Goal: Register for event/course

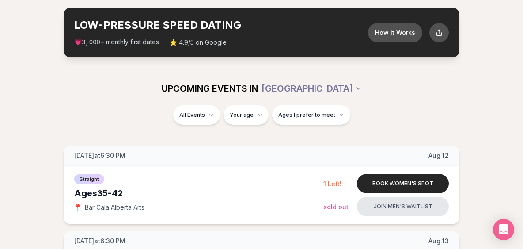
scroll to position [45, 0]
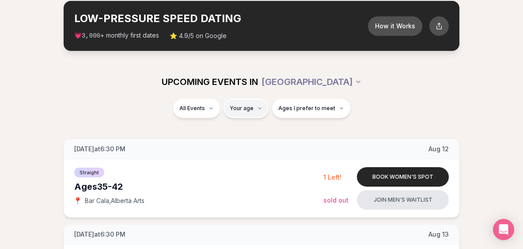
type input "**"
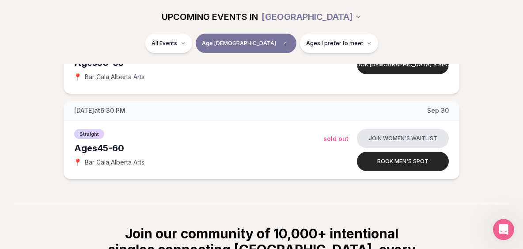
scroll to position [228, 0]
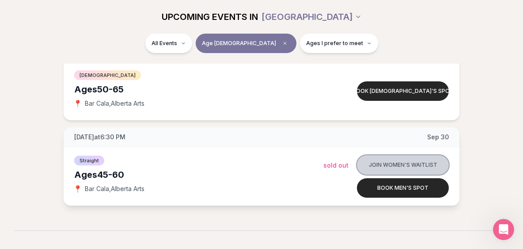
click at [413, 161] on button "Join women's waitlist" at bounding box center [403, 164] width 92 height 19
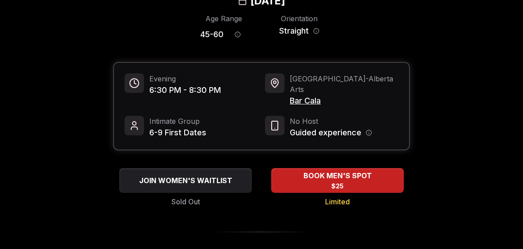
scroll to position [67, 0]
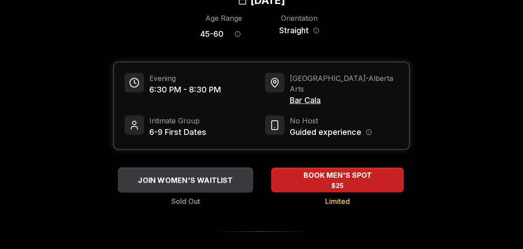
click at [219, 173] on div "JOIN WOMEN'S WAITLIST" at bounding box center [185, 180] width 135 height 15
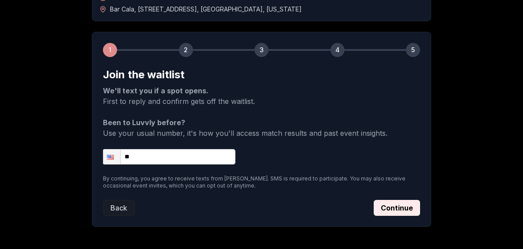
scroll to position [103, 0]
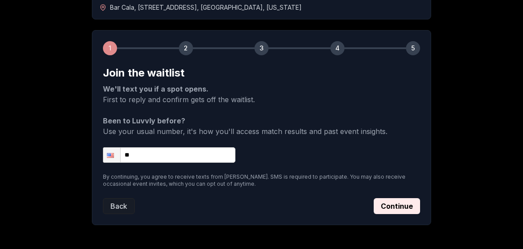
click at [222, 154] on input "**" at bounding box center [169, 154] width 132 height 15
type input "**********"
click at [397, 205] on button "Continue" at bounding box center [396, 206] width 46 height 16
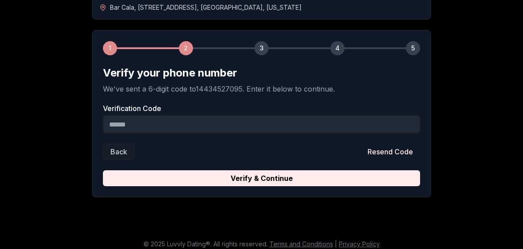
click at [213, 121] on input "Verification Code" at bounding box center [261, 124] width 317 height 18
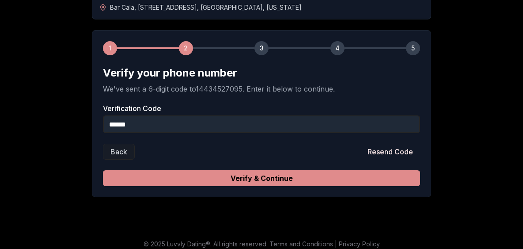
type input "******"
click at [247, 181] on button "Verify & Continue" at bounding box center [261, 178] width 317 height 16
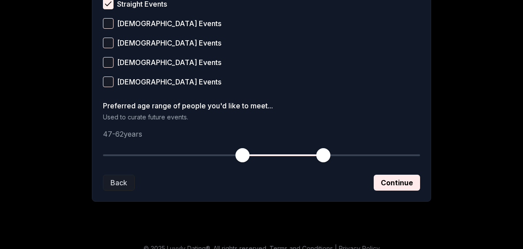
scroll to position [417, 0]
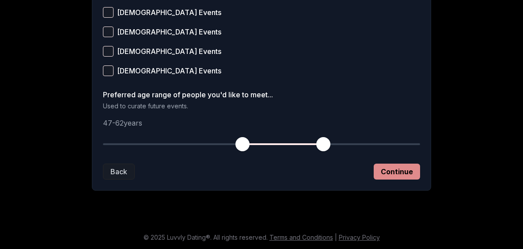
click at [389, 171] on button "Continue" at bounding box center [396, 171] width 46 height 16
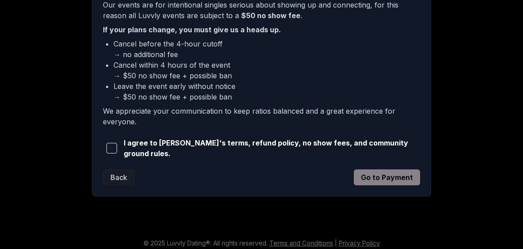
scroll to position [286, 0]
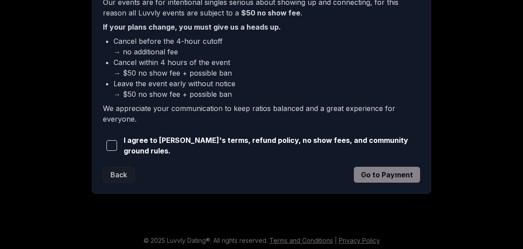
click at [112, 143] on span "button" at bounding box center [111, 145] width 11 height 11
click at [399, 169] on button "Go to Payment" at bounding box center [387, 174] width 66 height 16
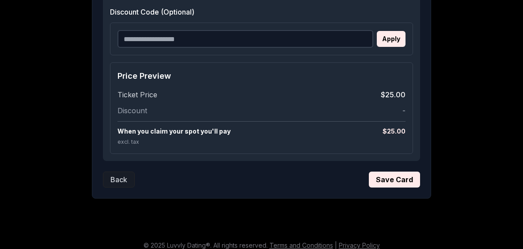
scroll to position [579, 0]
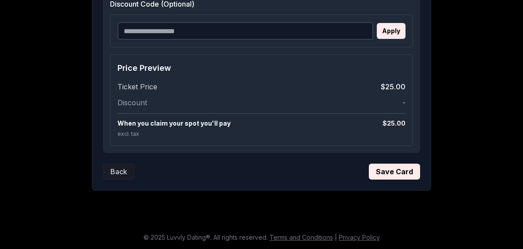
click at [403, 175] on button "Save Card" at bounding box center [394, 171] width 51 height 16
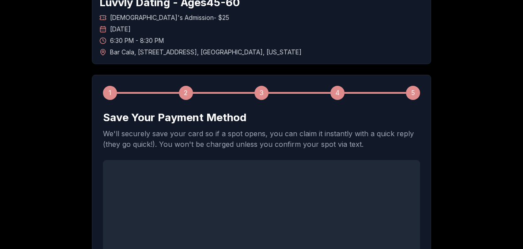
scroll to position [0, 0]
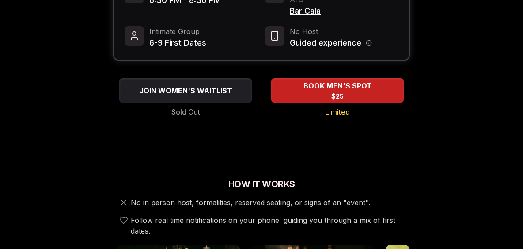
scroll to position [166, 0]
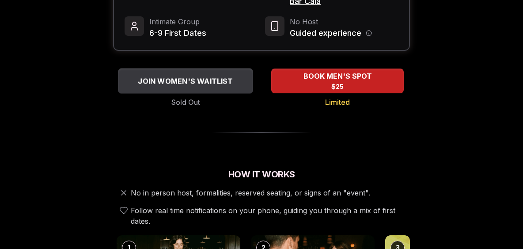
click at [167, 75] on span "JOIN WOMEN'S WAITLIST" at bounding box center [185, 80] width 98 height 11
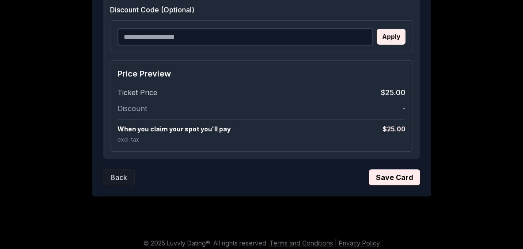
scroll to position [421, 0]
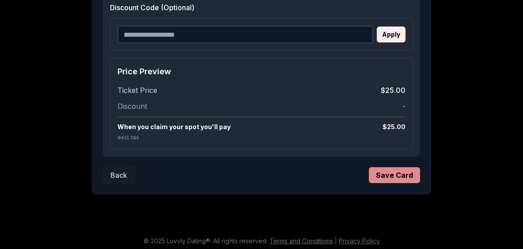
click at [392, 172] on button "Save Card" at bounding box center [394, 175] width 51 height 16
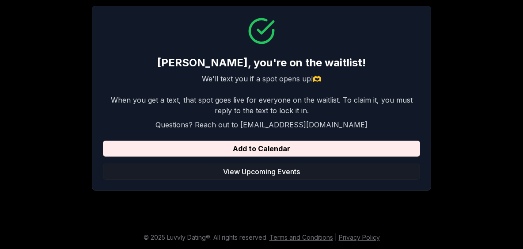
scroll to position [127, 0]
click at [298, 166] on button "View Upcoming Events" at bounding box center [261, 171] width 317 height 16
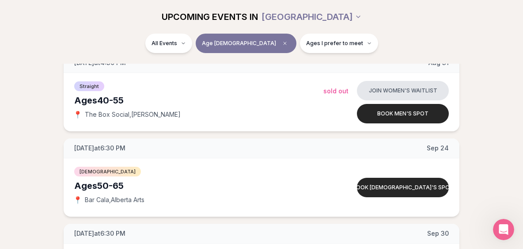
scroll to position [134, 0]
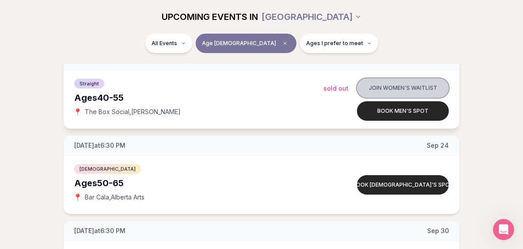
click at [398, 83] on button "Join women's waitlist" at bounding box center [403, 87] width 92 height 19
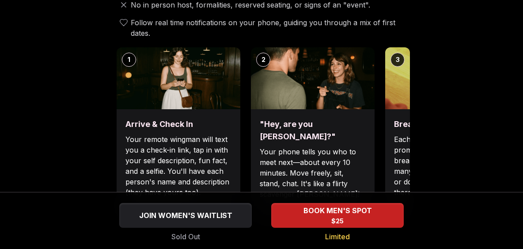
scroll to position [357, 0]
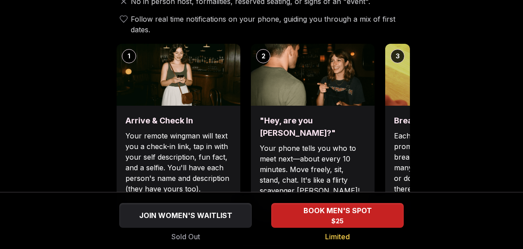
click at [399, 134] on p "Each date will have new convo prompts on screen to help break the ice. Cycle th…" at bounding box center [447, 162] width 106 height 64
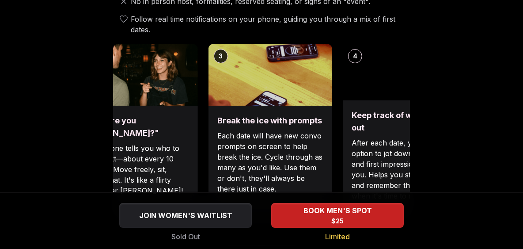
click at [213, 147] on div "Break the ice with prompts Each date will have new convo prompts on screen to h…" at bounding box center [270, 163] width 124 height 115
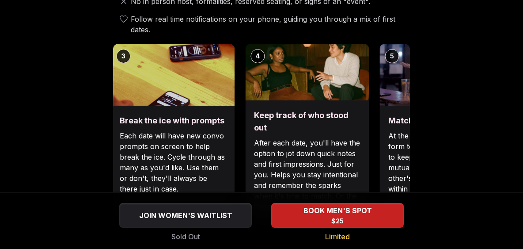
click at [211, 133] on p "Each date will have new convo prompts on screen to help break the ice. Cycle th…" at bounding box center [173, 162] width 106 height 64
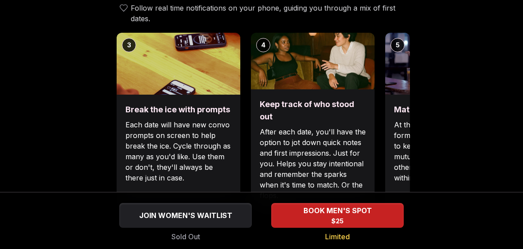
scroll to position [372, 0]
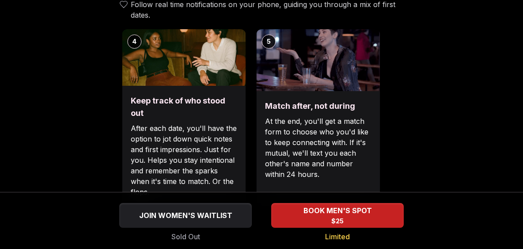
click at [178, 139] on p "After each date, you'll have the option to jot down quick notes and first impre…" at bounding box center [184, 160] width 106 height 74
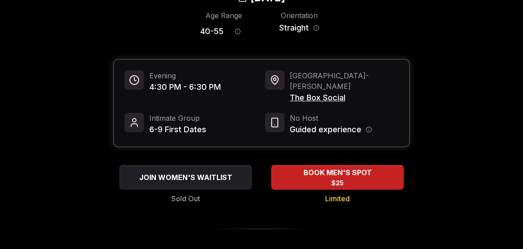
scroll to position [71, 0]
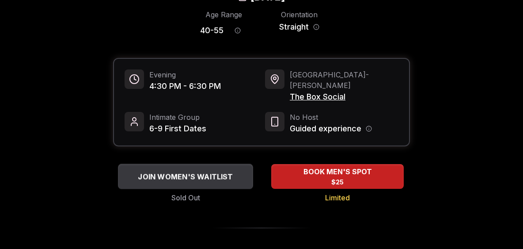
click at [209, 171] on span "JOIN WOMEN'S WAITLIST" at bounding box center [185, 176] width 98 height 11
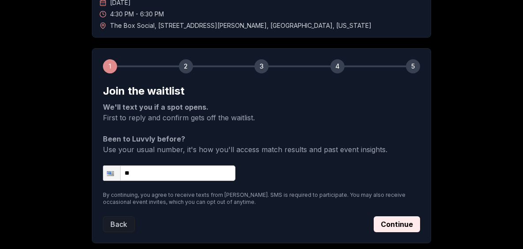
scroll to position [137, 0]
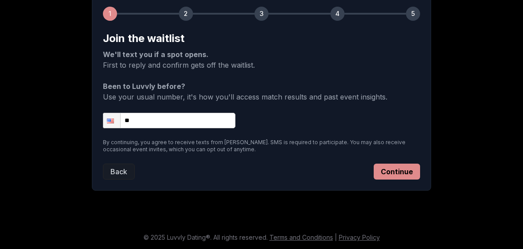
click at [396, 173] on button "Continue" at bounding box center [396, 171] width 46 height 16
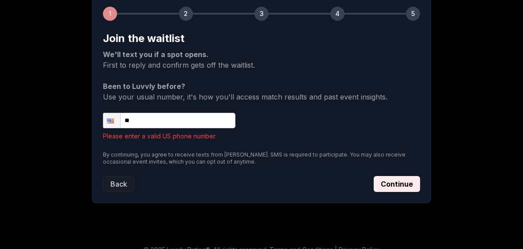
click at [204, 119] on input "**" at bounding box center [169, 120] width 132 height 15
type input "**********"
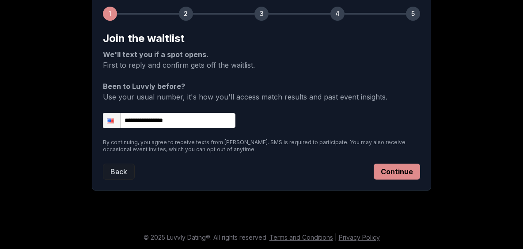
click at [390, 170] on button "Continue" at bounding box center [396, 171] width 46 height 16
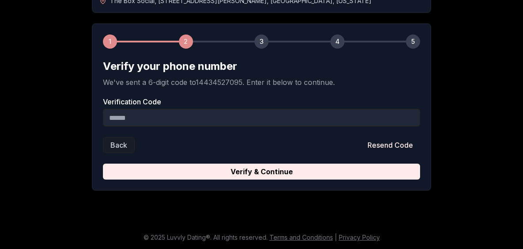
click at [273, 115] on input "Verification Code" at bounding box center [261, 118] width 317 height 18
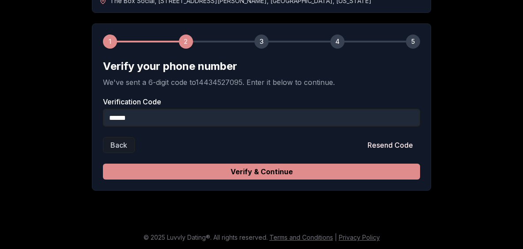
type input "******"
click at [302, 170] on button "Verify & Continue" at bounding box center [261, 171] width 317 height 16
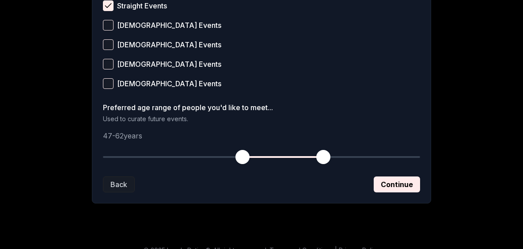
scroll to position [417, 0]
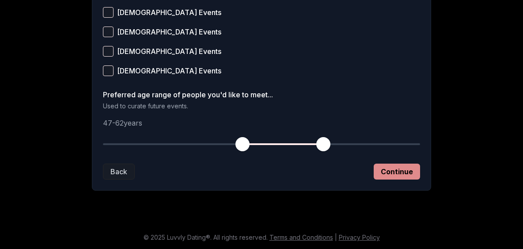
click at [399, 166] on button "Continue" at bounding box center [396, 171] width 46 height 16
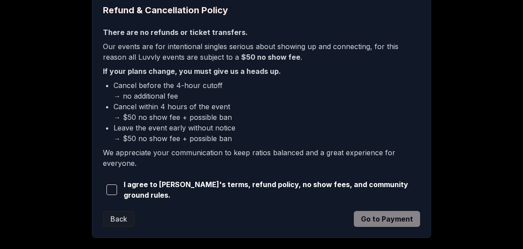
scroll to position [247, 0]
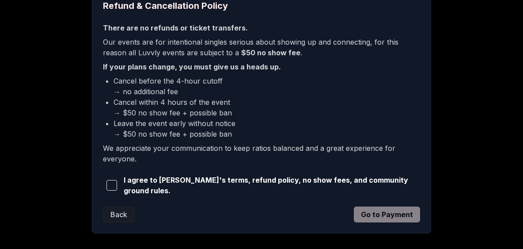
click at [114, 180] on span "button" at bounding box center [111, 185] width 11 height 11
click at [394, 213] on button "Go to Payment" at bounding box center [387, 214] width 66 height 16
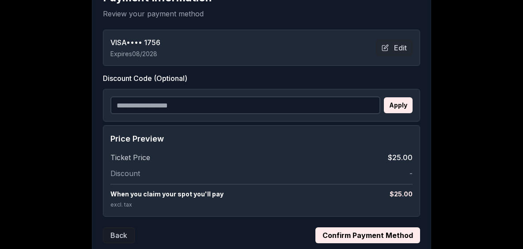
scroll to position [241, 0]
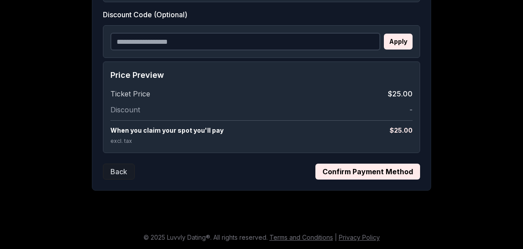
click at [378, 171] on button "Confirm Payment Method" at bounding box center [367, 171] width 105 height 16
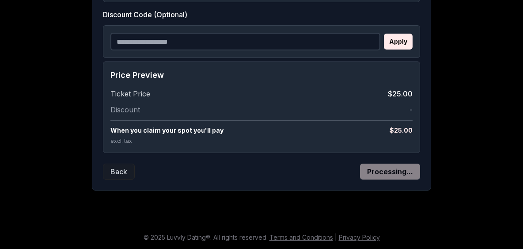
scroll to position [127, 0]
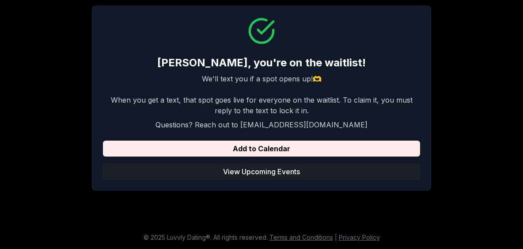
click at [378, 171] on button "View Upcoming Events" at bounding box center [261, 171] width 317 height 16
